Goal: Book appointment/travel/reservation

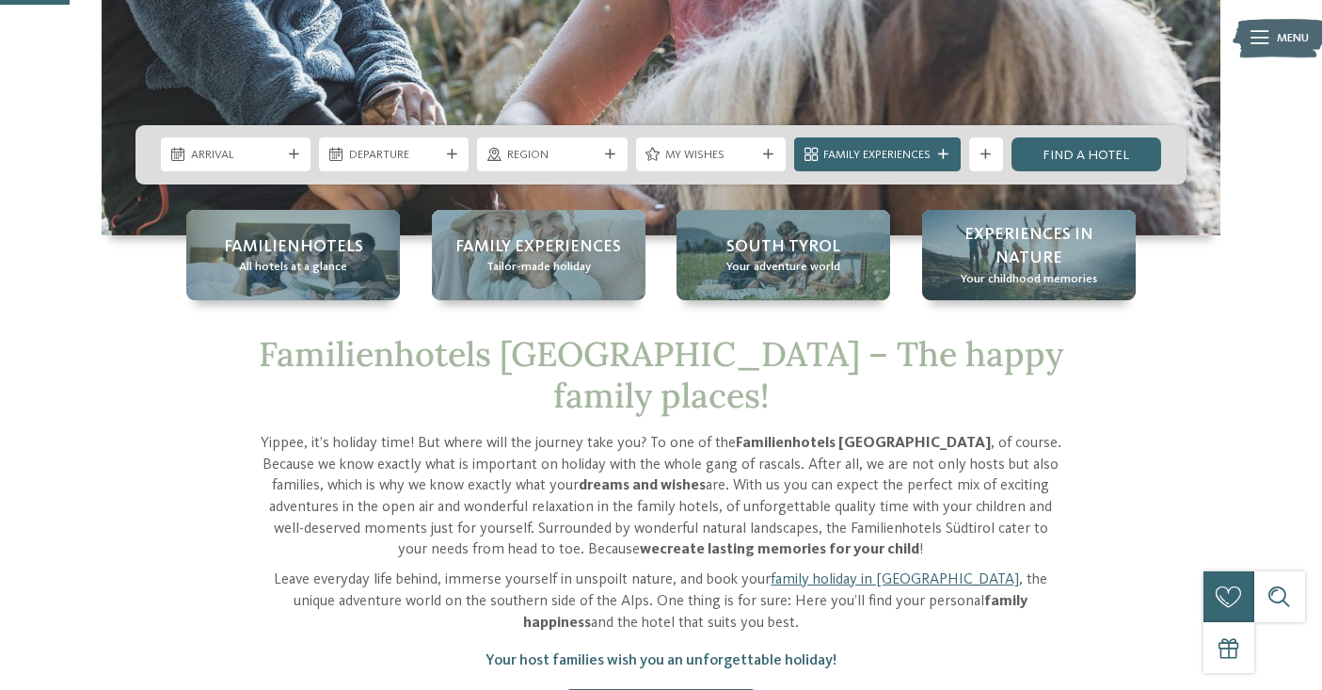
scroll to position [400, 0]
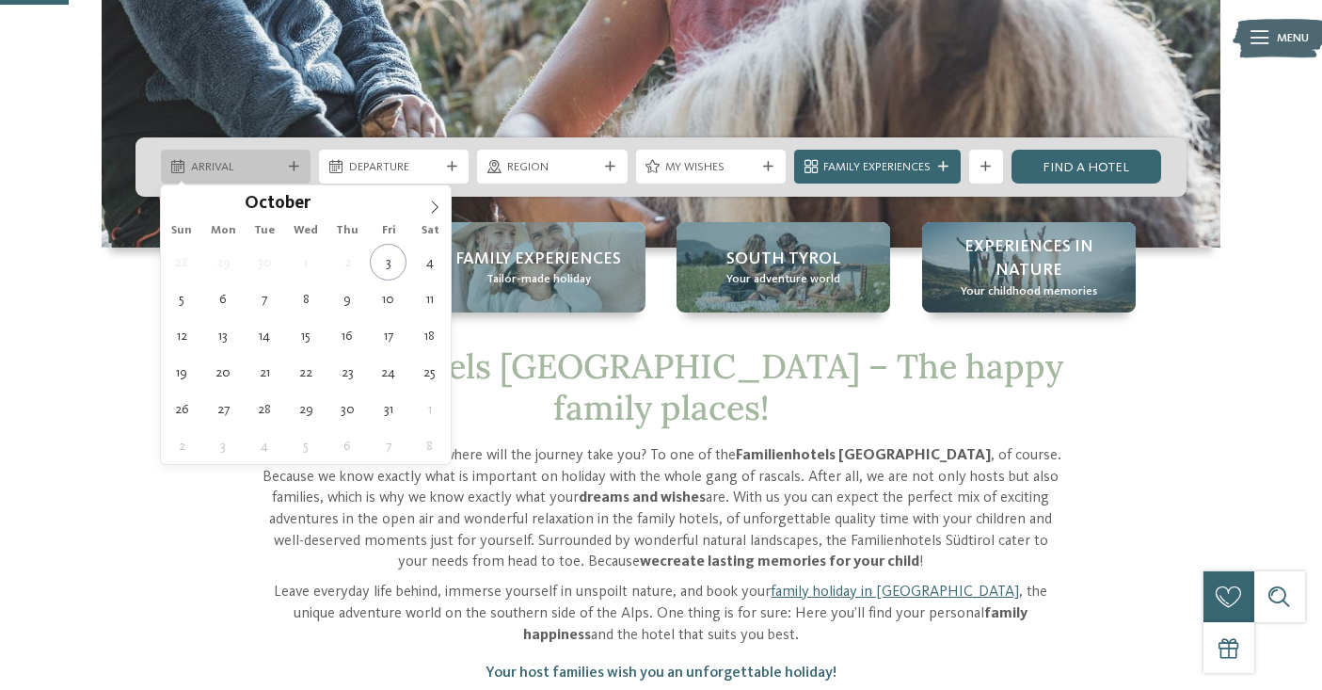
click at [294, 158] on div "Arrival" at bounding box center [236, 167] width 150 height 34
click at [433, 204] on icon at bounding box center [434, 206] width 13 height 13
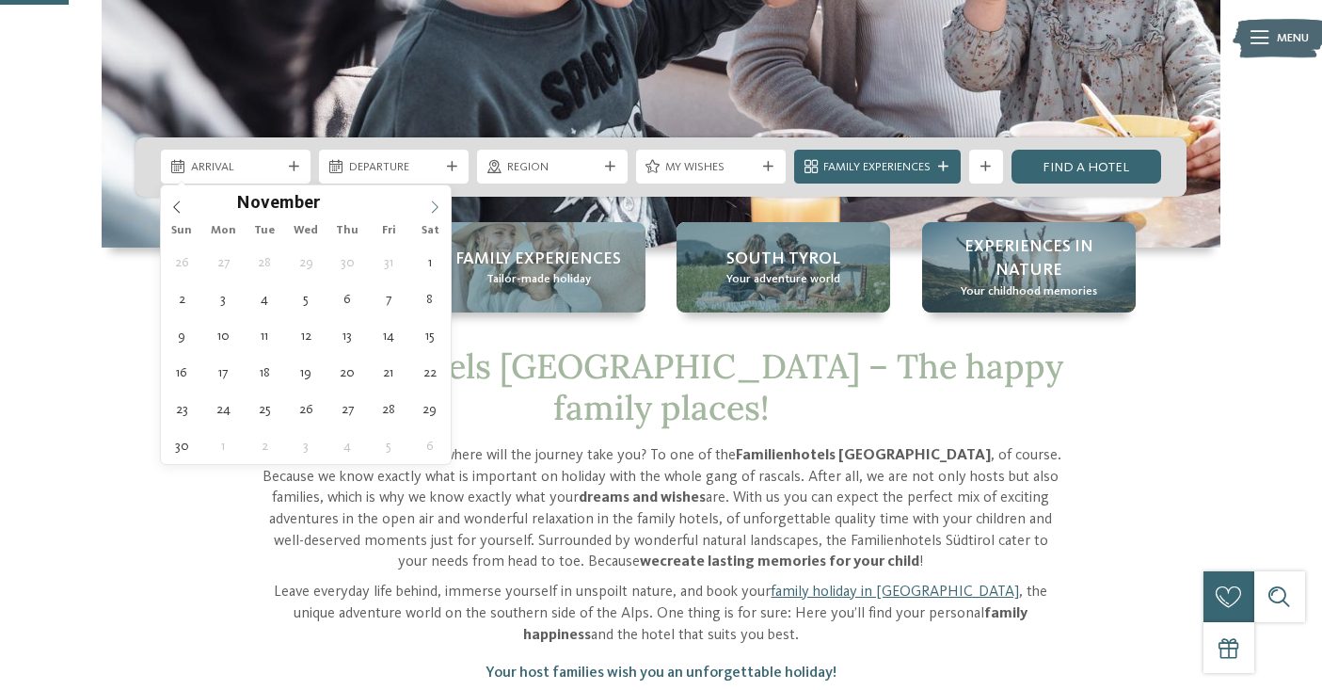
click at [433, 204] on icon at bounding box center [434, 206] width 13 height 13
type input "****"
click at [433, 204] on icon at bounding box center [434, 206] width 13 height 13
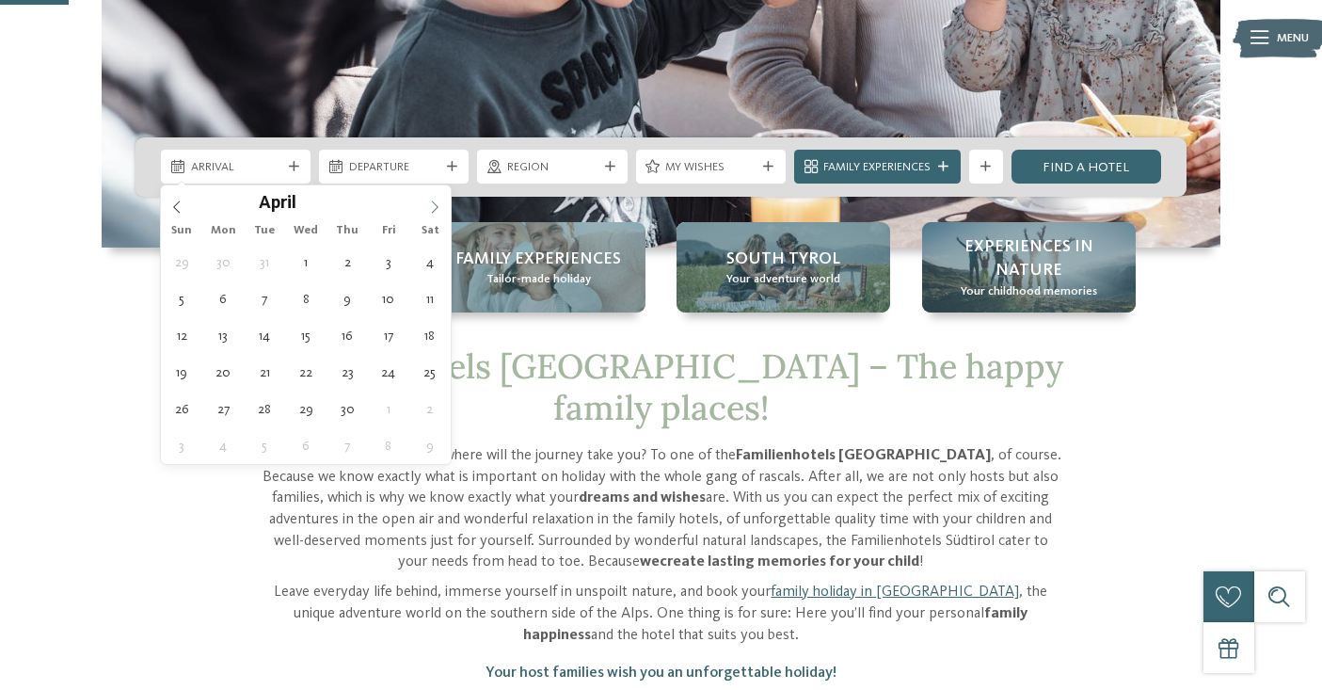
click at [433, 204] on icon at bounding box center [434, 206] width 13 height 13
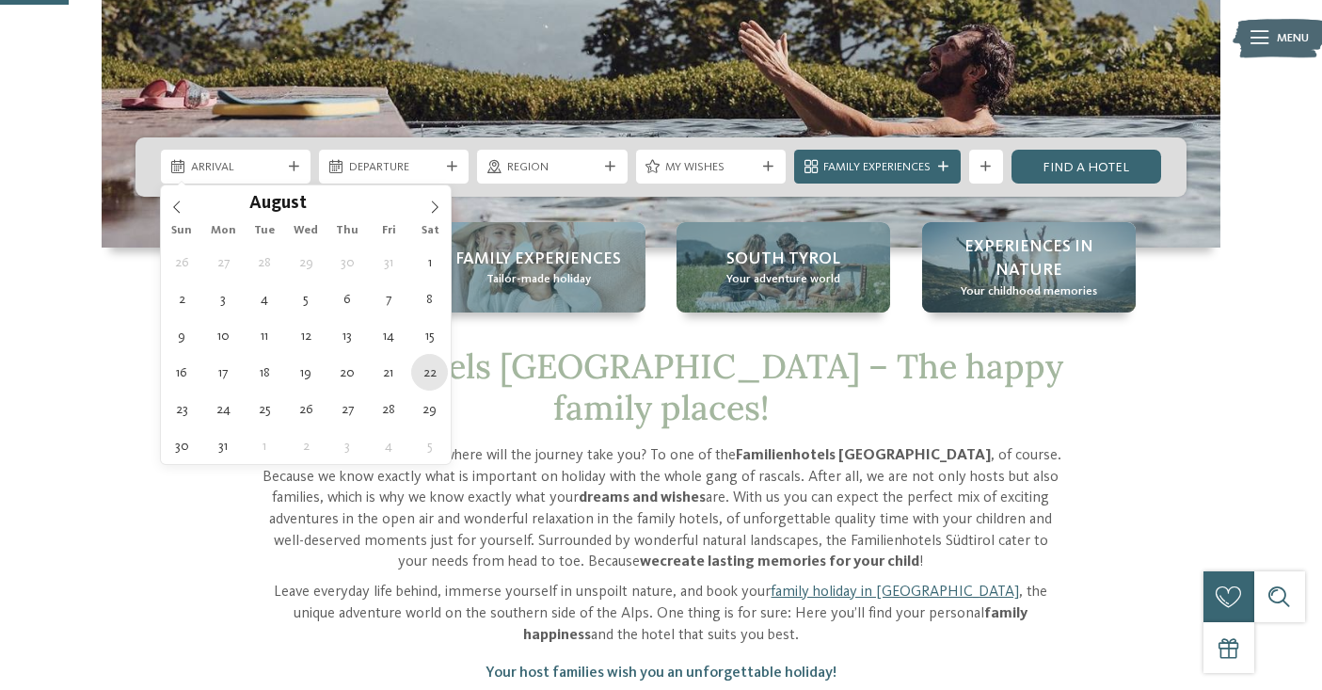
type div "[DATE]"
type input "****"
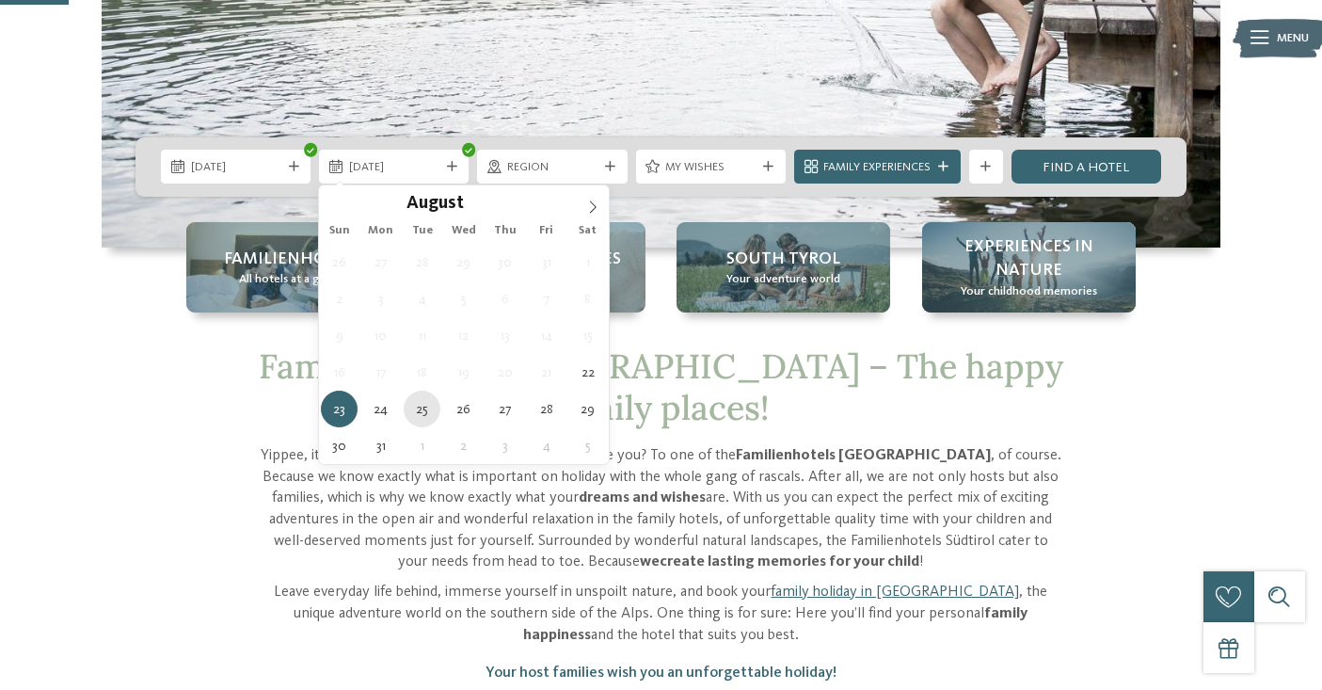
type div "[DATE]"
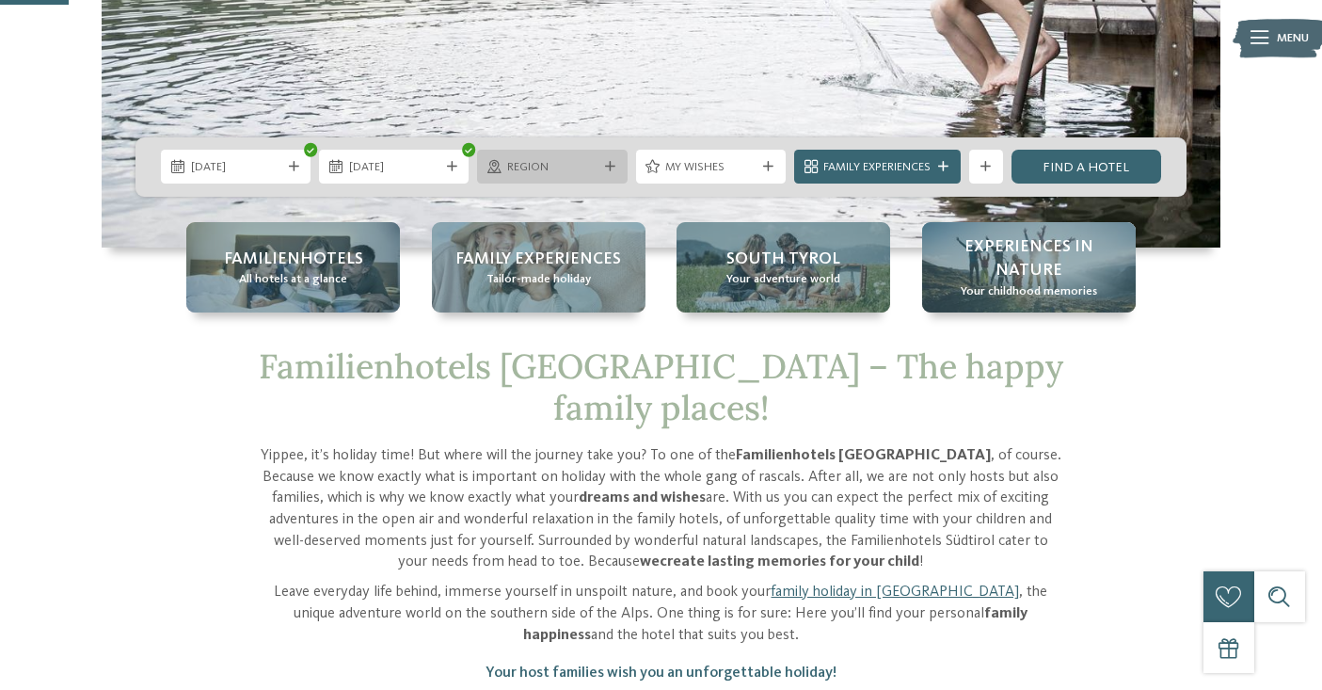
click at [562, 168] on span "Region" at bounding box center [552, 167] width 90 height 17
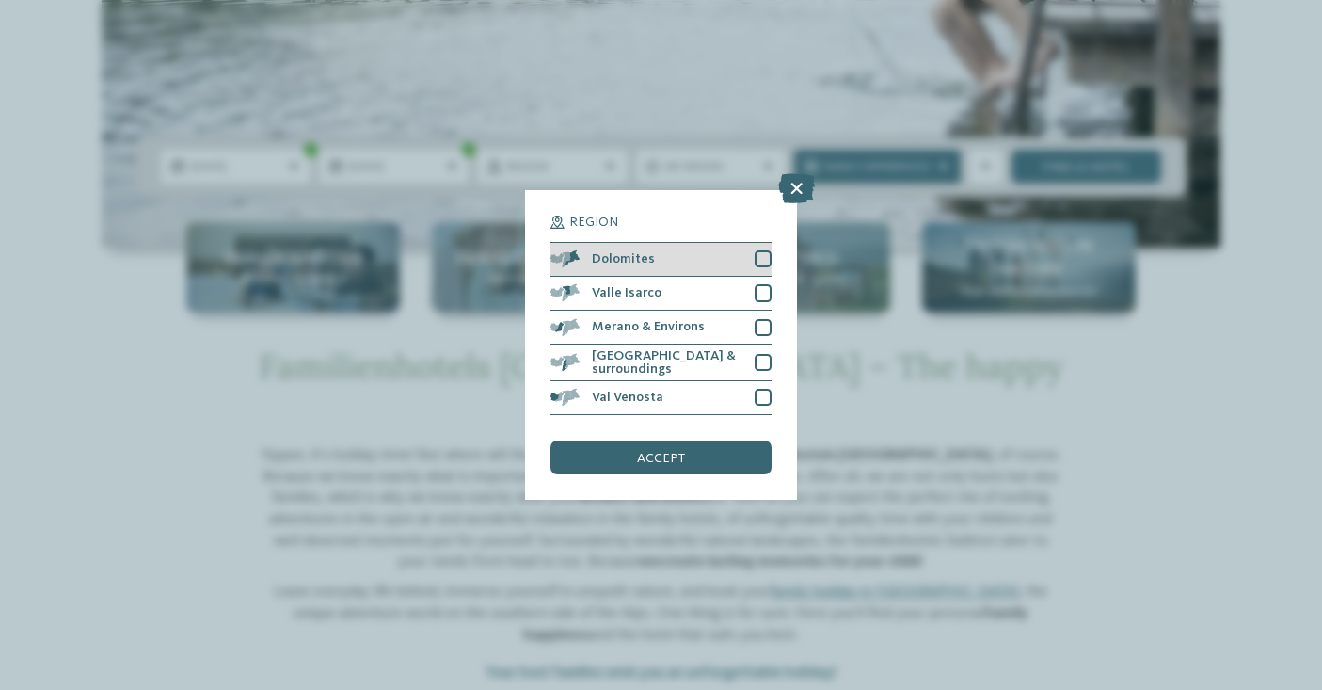
click at [764, 264] on div at bounding box center [763, 258] width 17 height 17
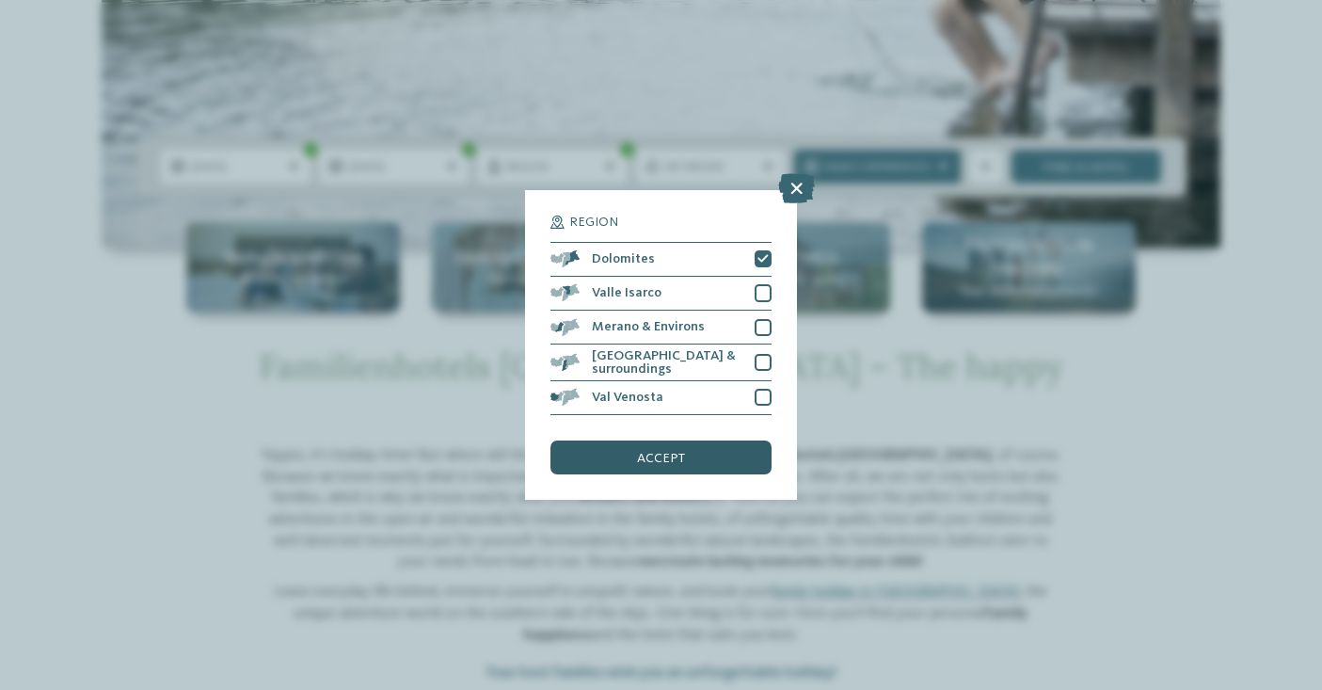
click at [645, 444] on div "accept" at bounding box center [661, 457] width 220 height 34
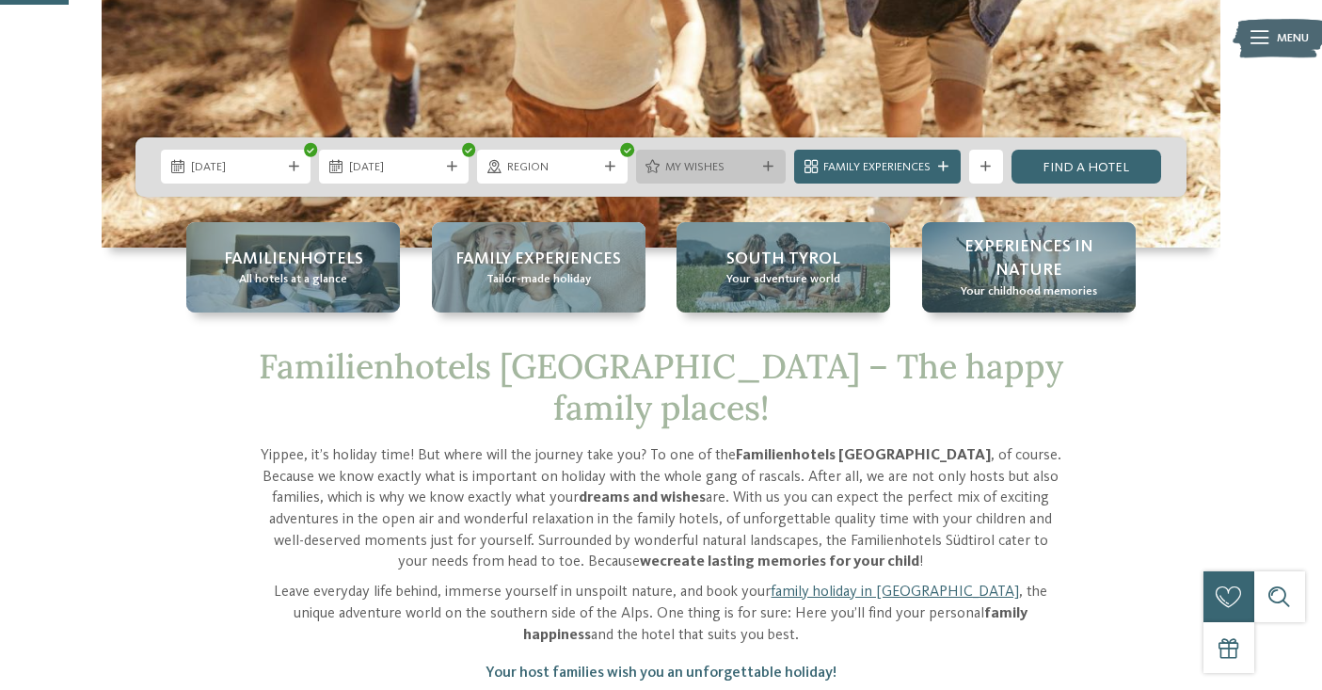
click at [723, 169] on span "My wishes" at bounding box center [710, 167] width 90 height 17
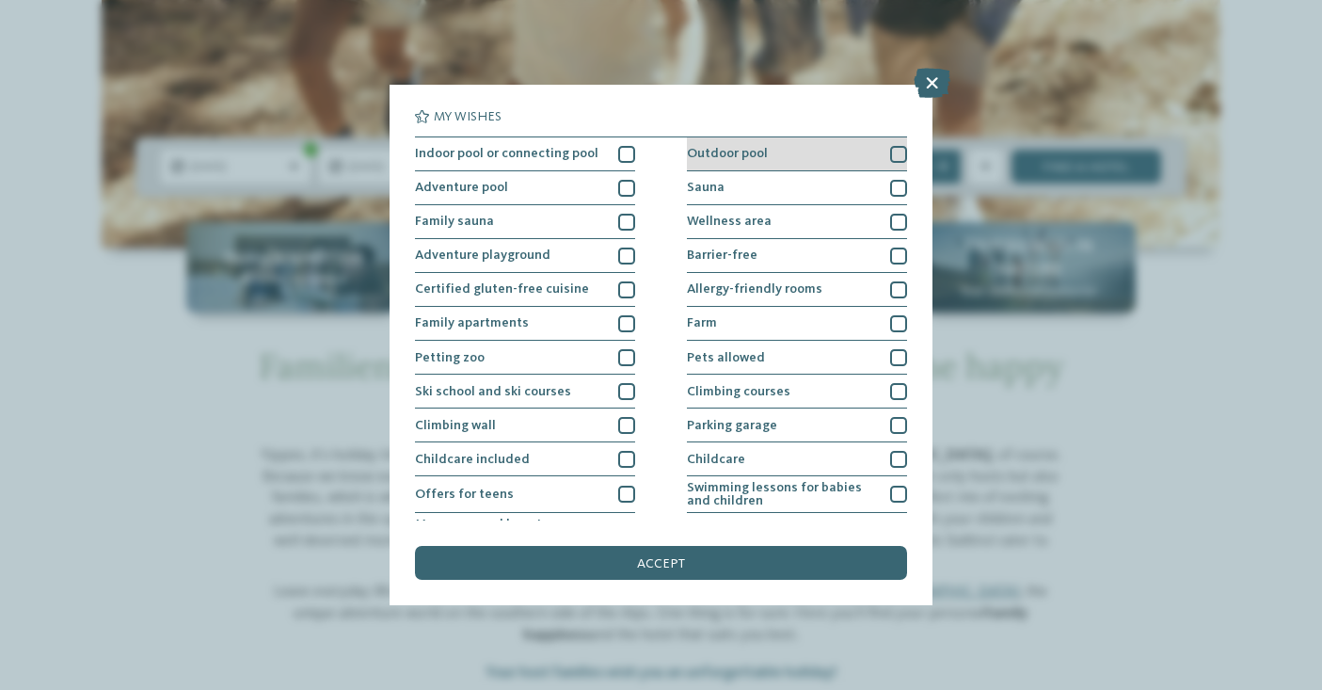
click at [901, 159] on div at bounding box center [898, 154] width 17 height 17
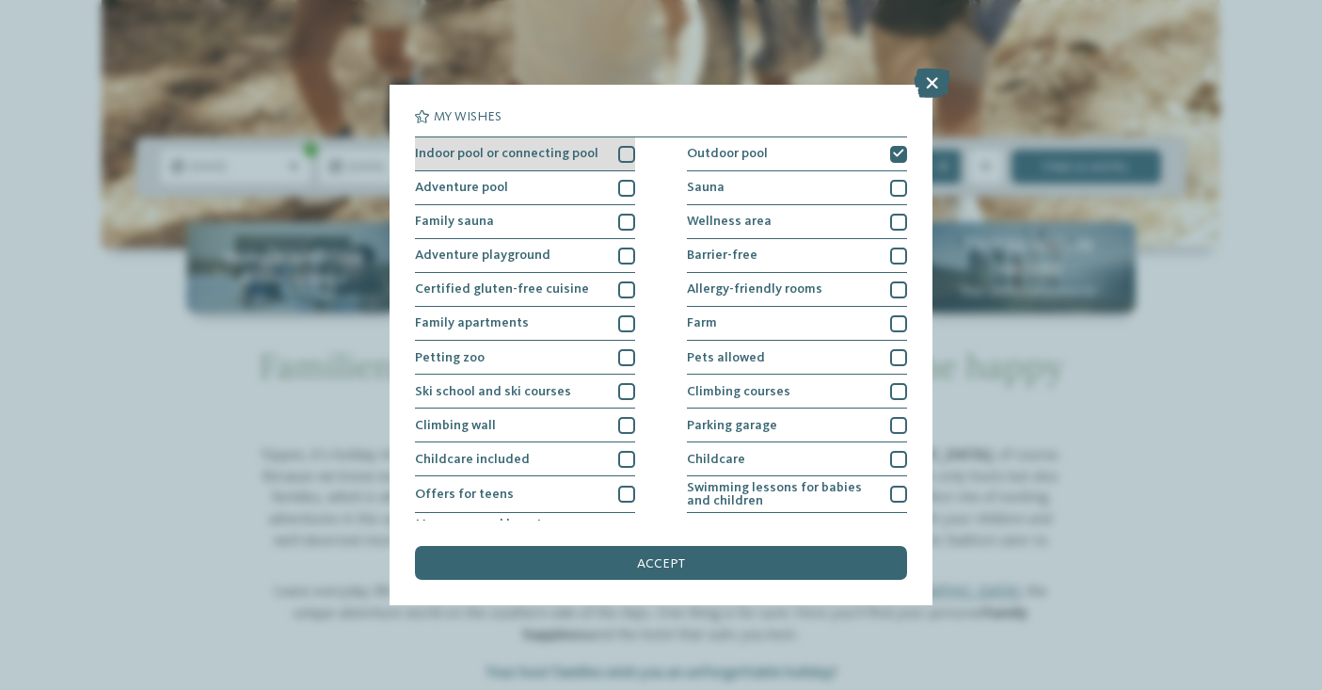
click at [621, 147] on div at bounding box center [626, 154] width 17 height 17
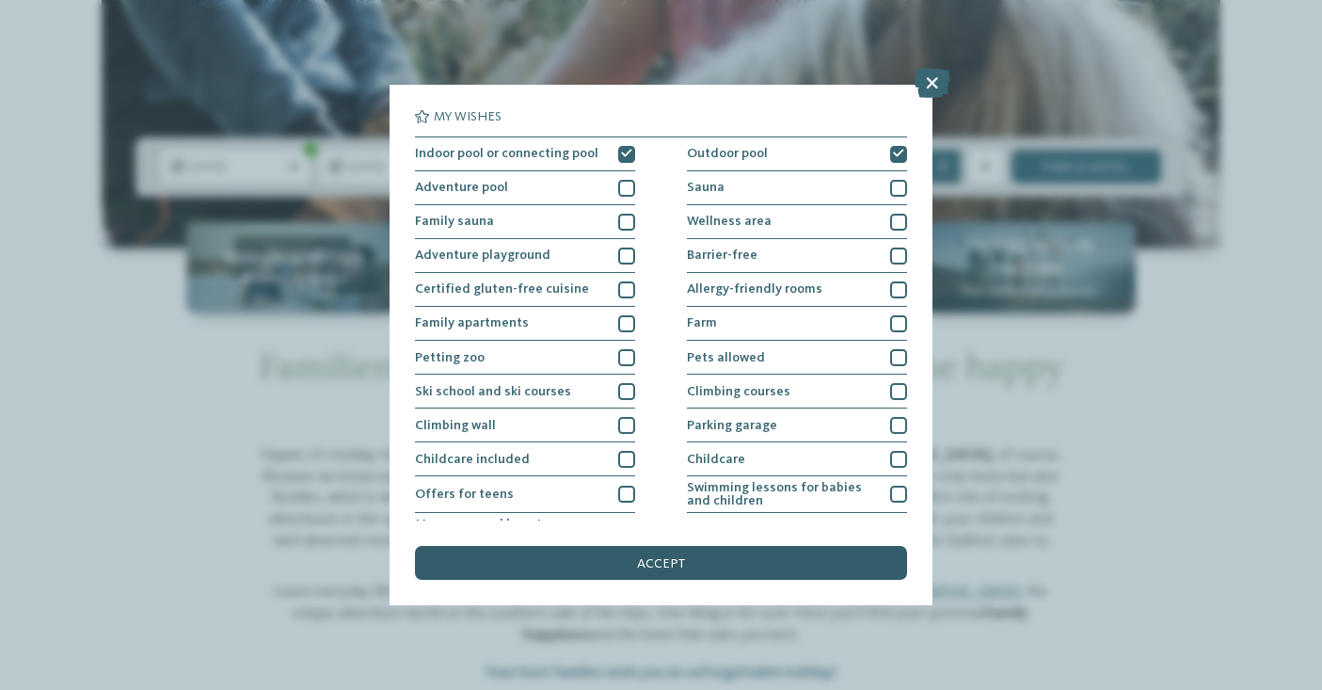
click at [626, 559] on div "accept" at bounding box center [660, 563] width 491 height 34
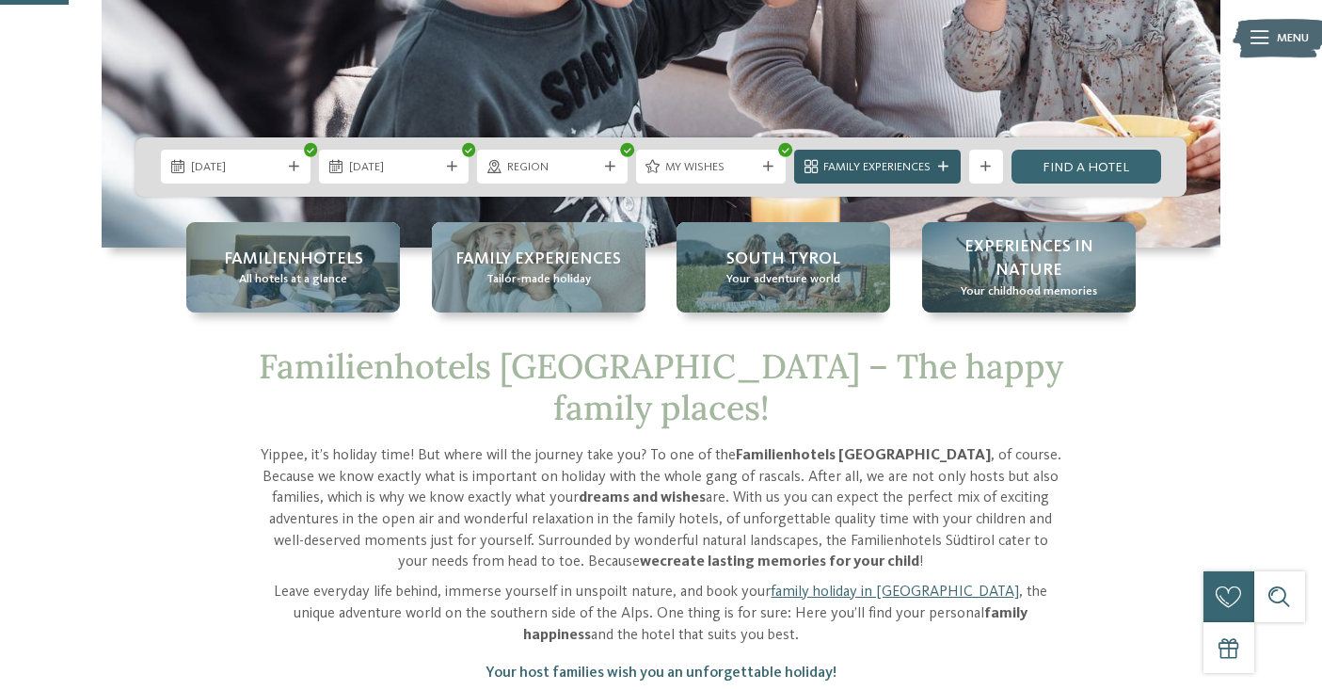
click at [879, 165] on span "Family Experiences" at bounding box center [876, 167] width 107 height 17
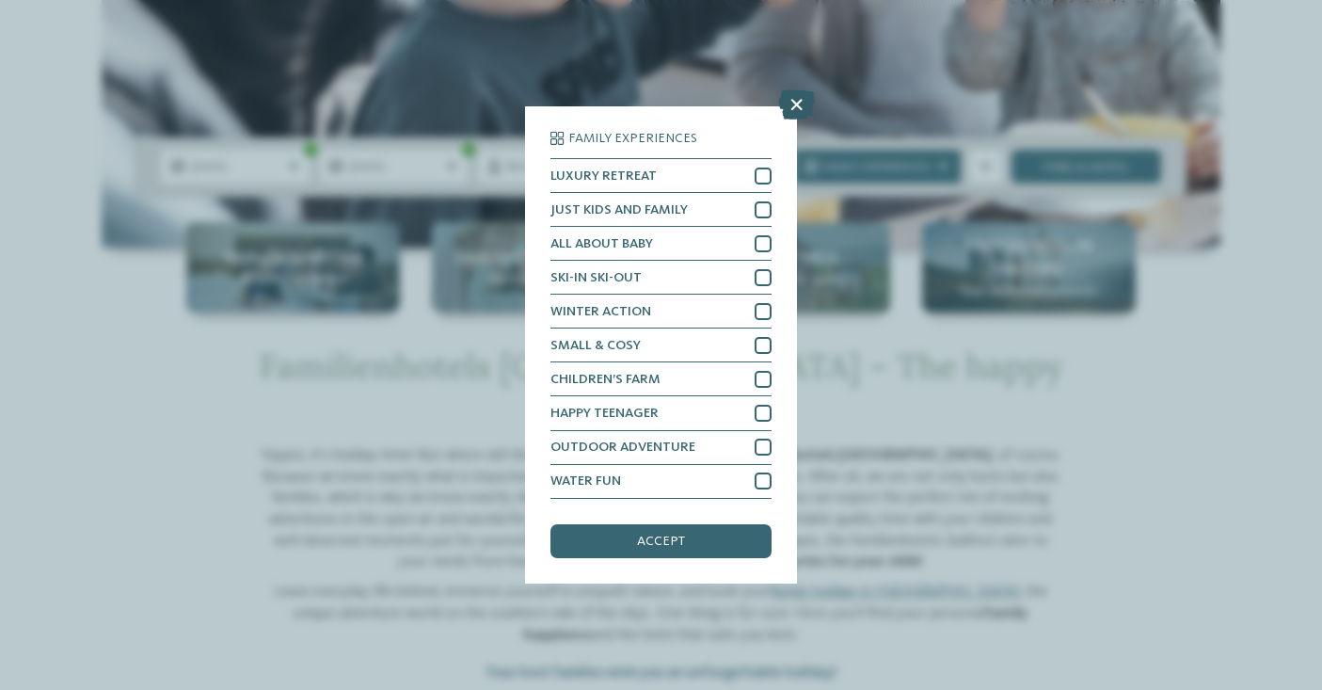
click at [798, 99] on icon at bounding box center [796, 105] width 37 height 30
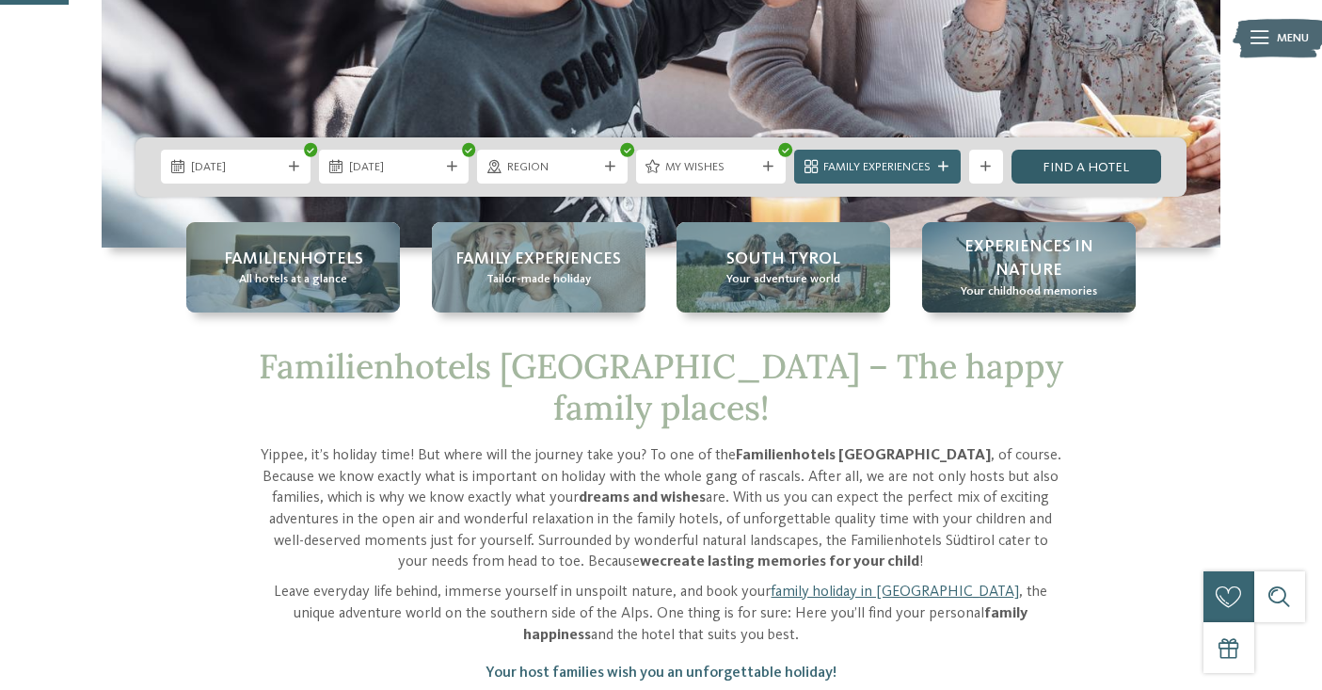
click at [1086, 157] on link "Find a hotel" at bounding box center [1087, 167] width 150 height 34
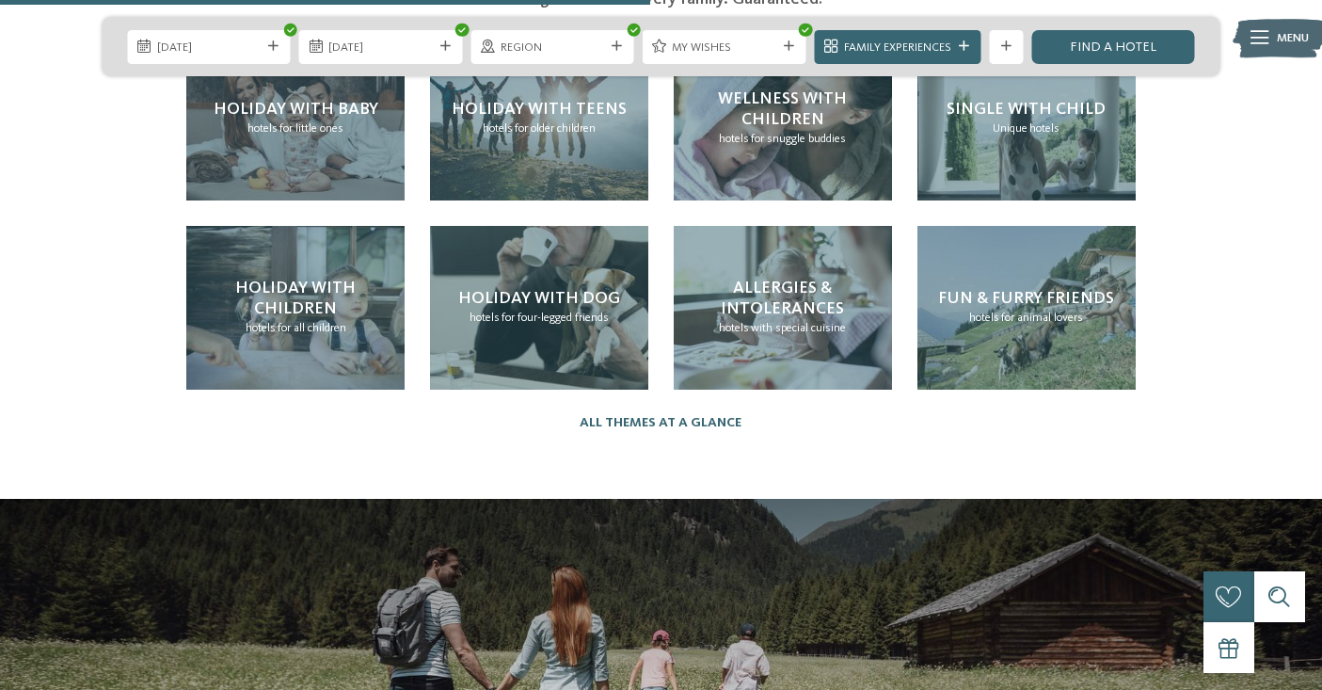
scroll to position [3765, 0]
